Goal: Task Accomplishment & Management: Complete application form

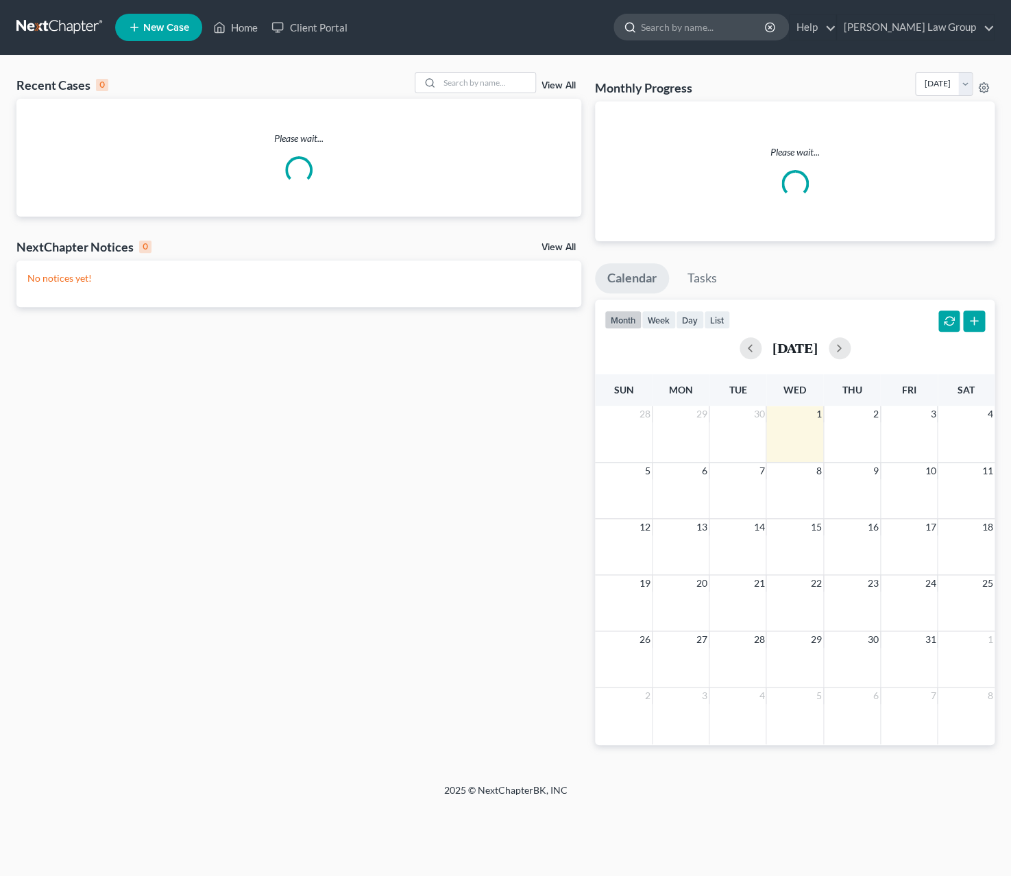
click at [713, 22] on input "search" at bounding box center [703, 26] width 125 height 25
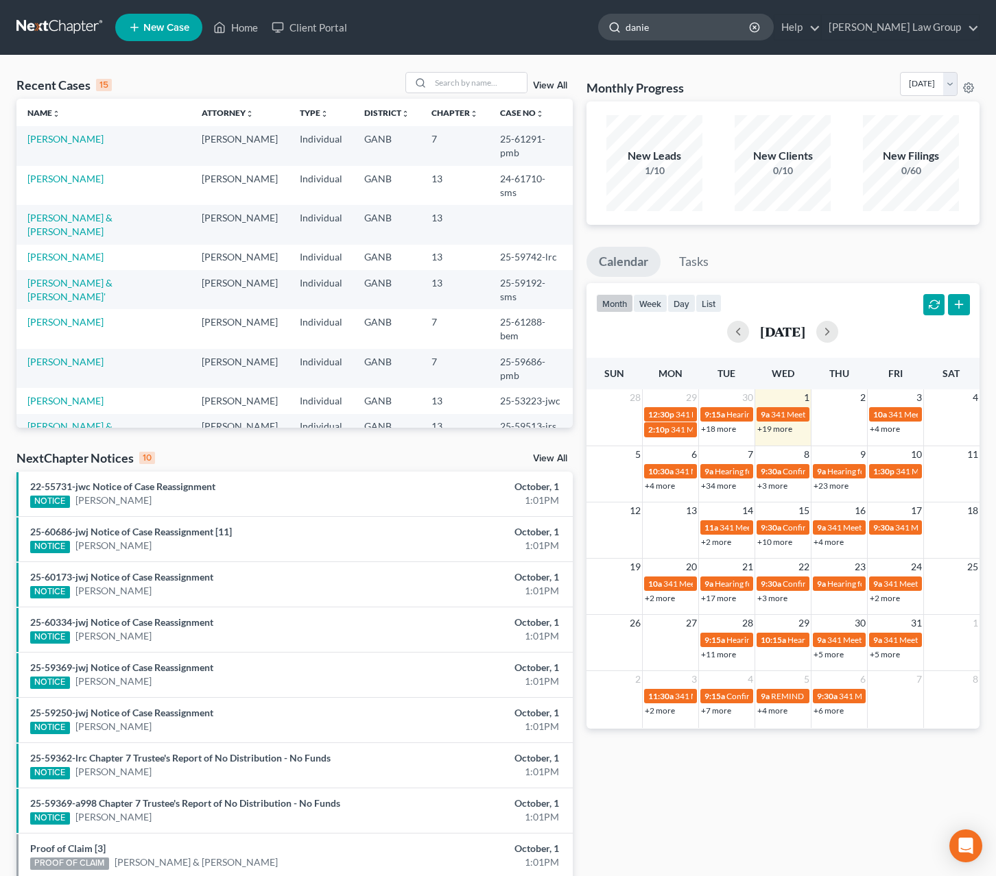
type input "[PERSON_NAME]"
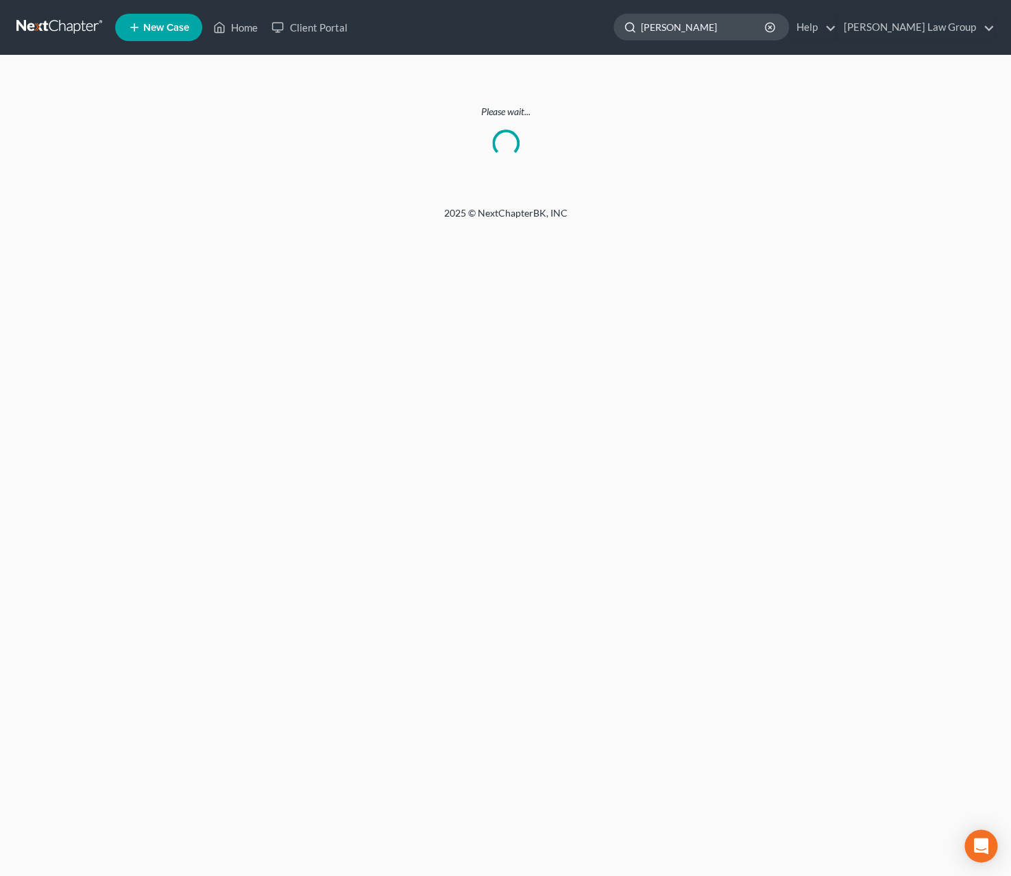
click at [751, 26] on input "[PERSON_NAME]" at bounding box center [703, 26] width 125 height 25
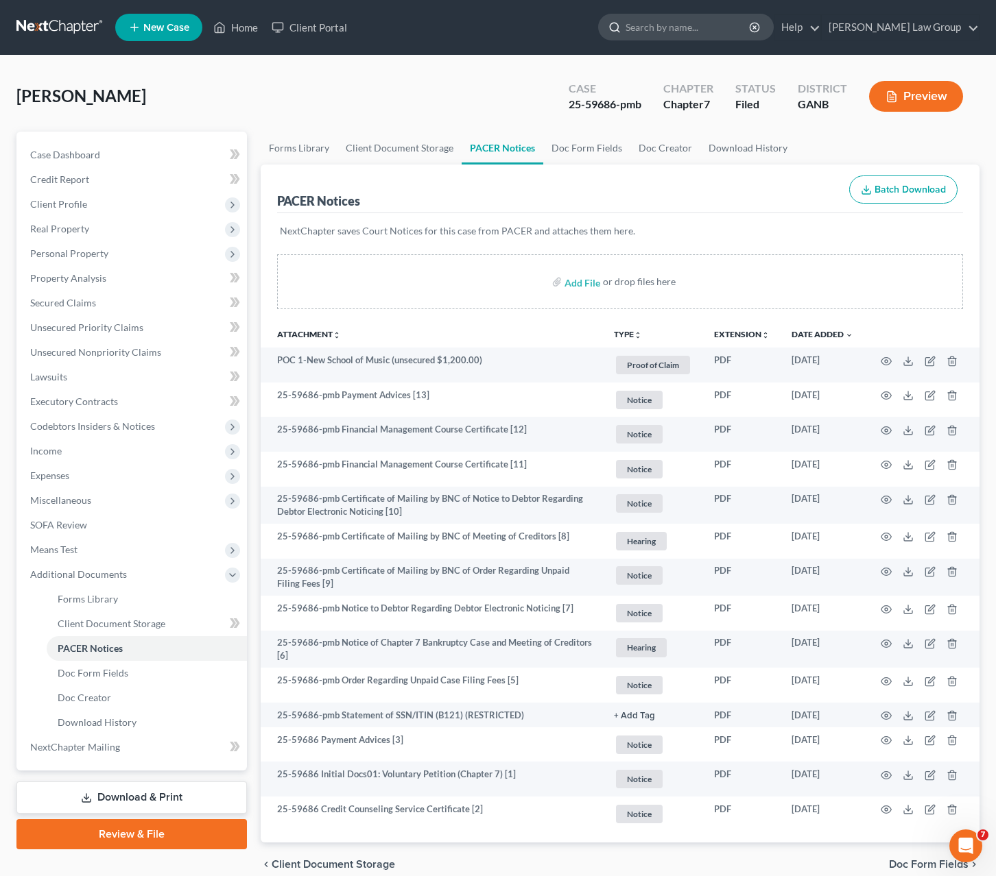
click at [751, 27] on input "search" at bounding box center [687, 26] width 125 height 25
type input "[PERSON_NAME]"
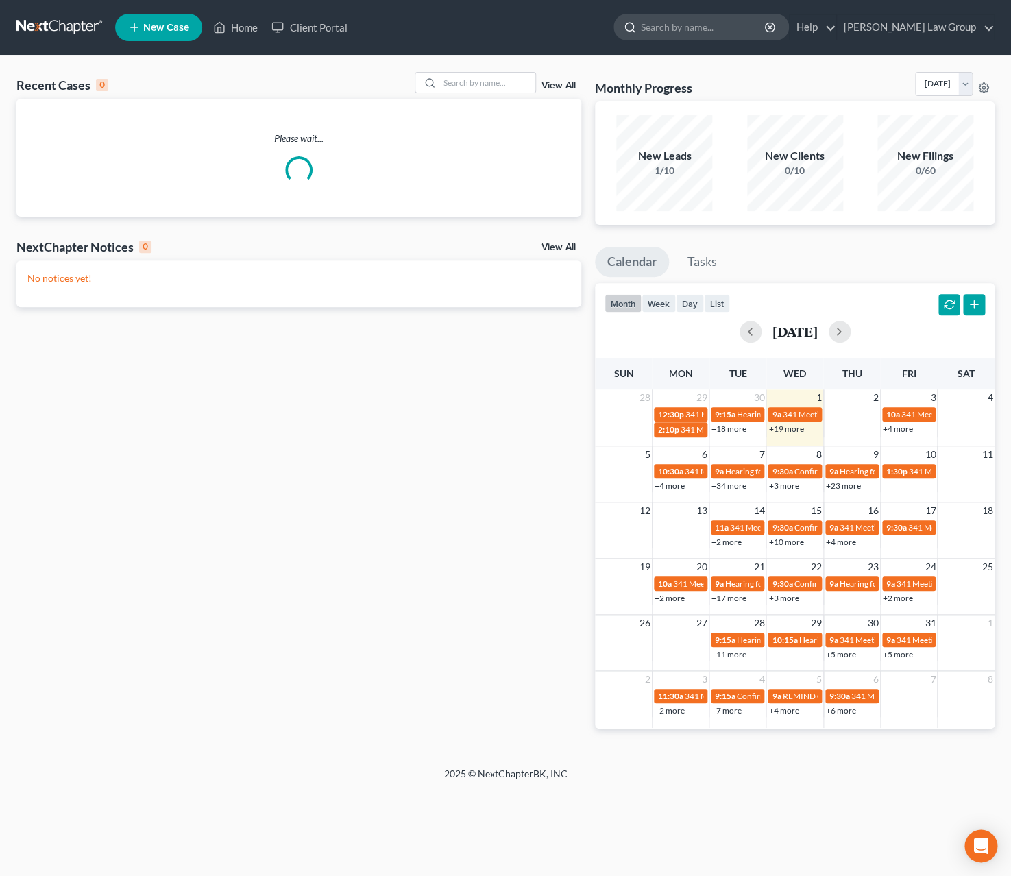
click at [728, 34] on input "search" at bounding box center [703, 26] width 125 height 25
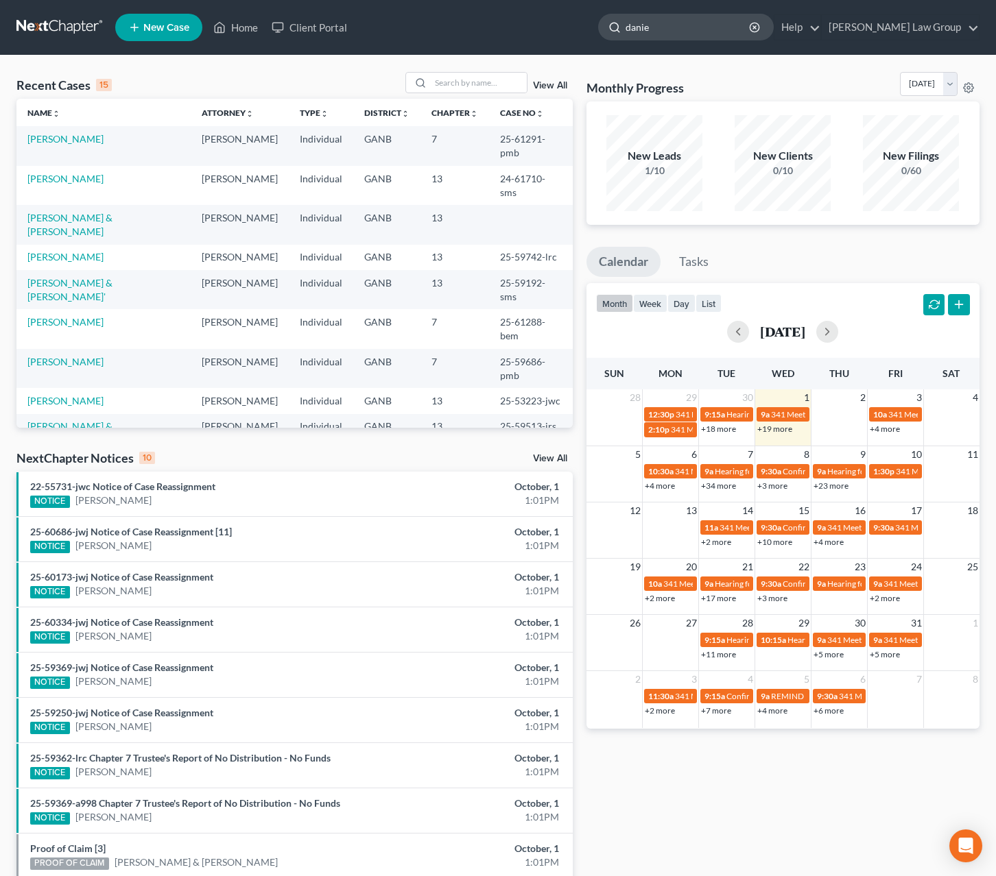
type input "[PERSON_NAME]"
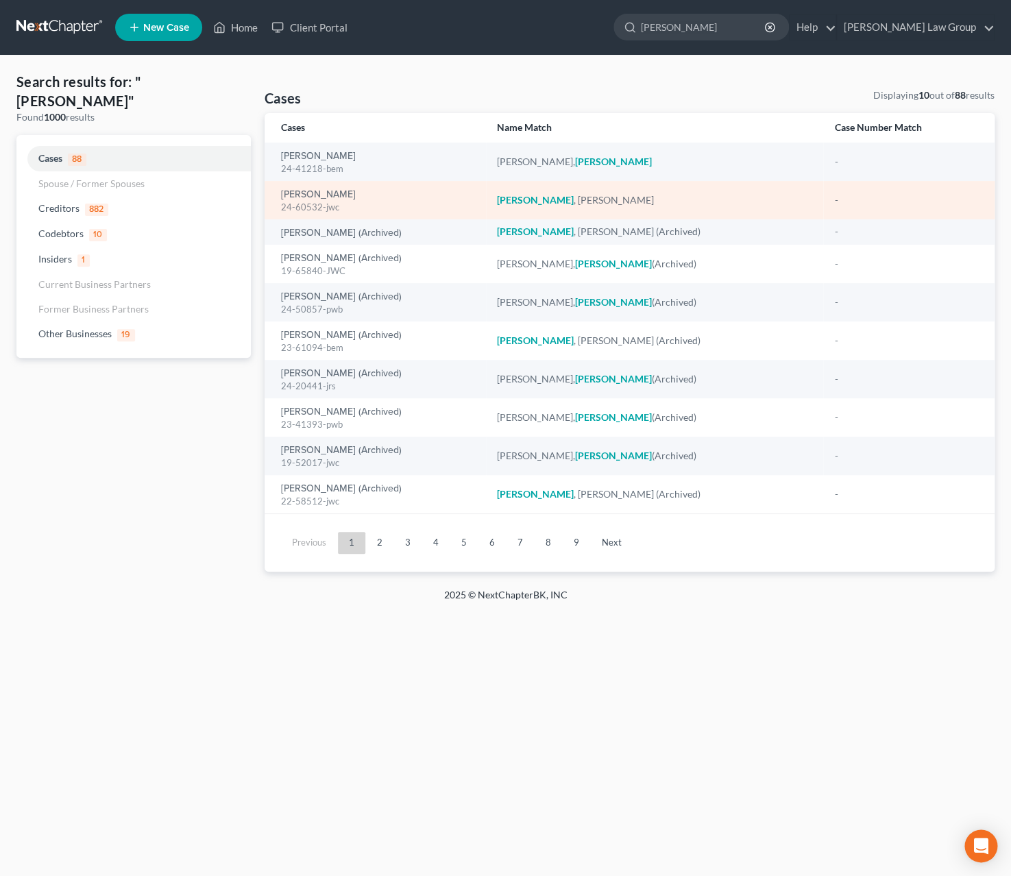
click at [314, 205] on div "24-60532-jwc" at bounding box center [378, 207] width 194 height 13
click at [314, 197] on link "Daniel, Horace" at bounding box center [318, 195] width 75 height 10
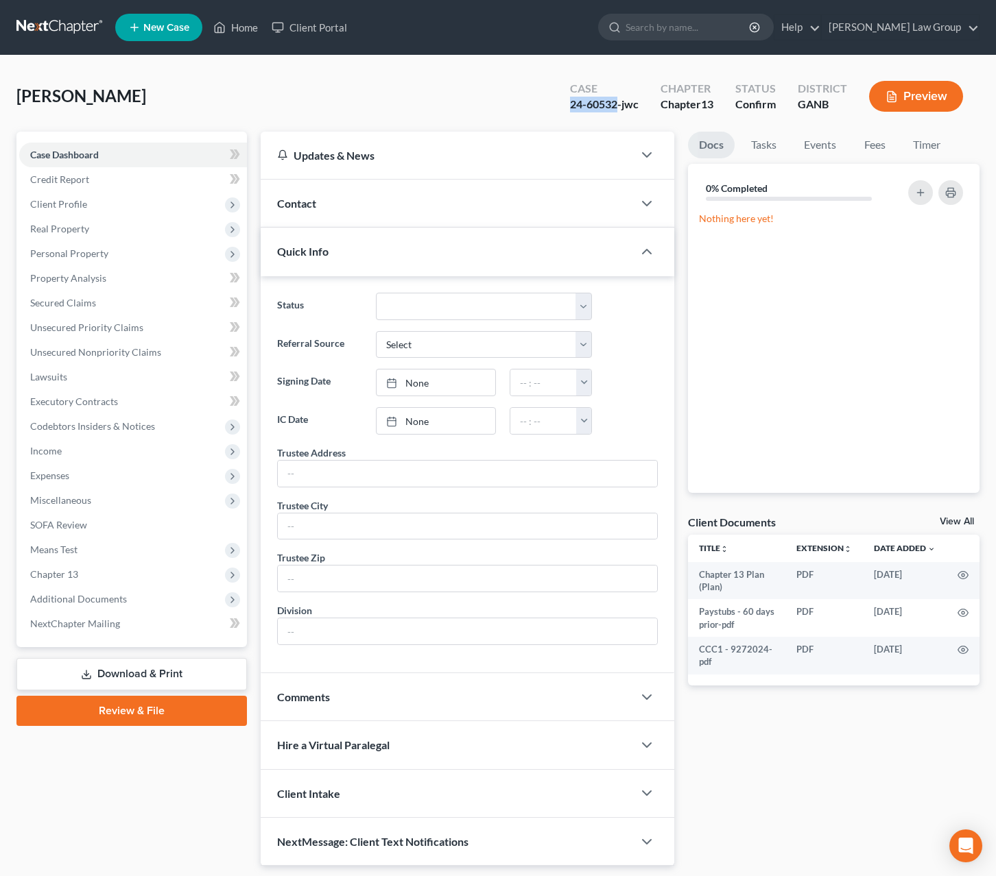
drag, startPoint x: 616, startPoint y: 107, endPoint x: 534, endPoint y: 107, distance: 82.3
click at [534, 107] on div "Daniel, Horace Upgraded Case 24-60532-jwc Chapter Chapter 13 Status Confirm Dis…" at bounding box center [497, 102] width 963 height 60
copy div "24-60532"
click at [92, 199] on span "Client Profile" at bounding box center [133, 204] width 228 height 25
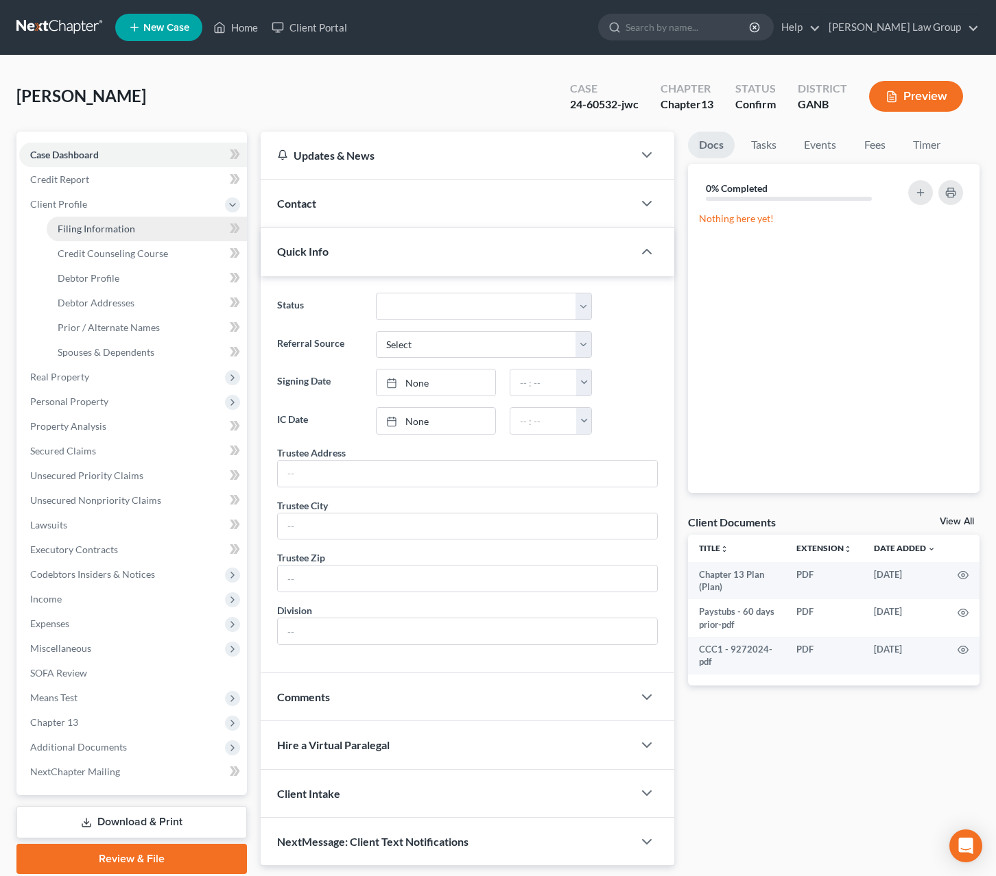
click at [152, 224] on link "Filing Information" at bounding box center [147, 229] width 200 height 25
select select "1"
select select "0"
select select "3"
select select "10"
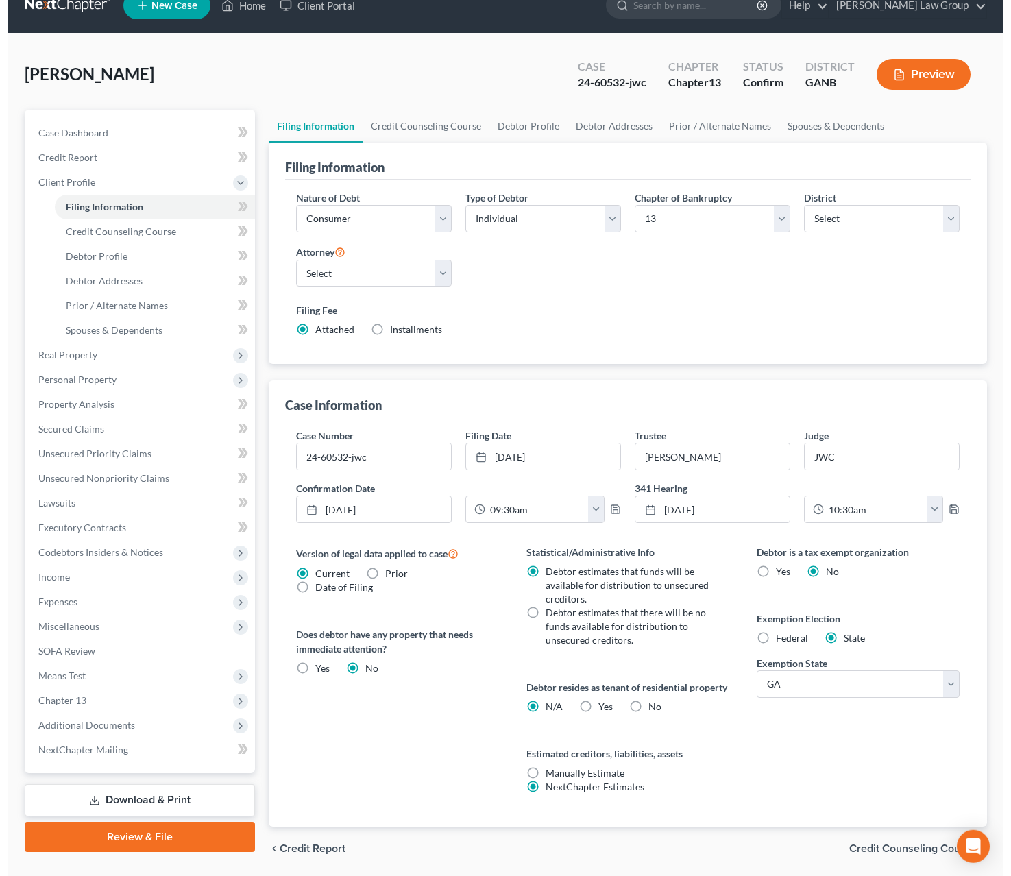
scroll to position [56, 0]
